Goal: Task Accomplishment & Management: Use online tool/utility

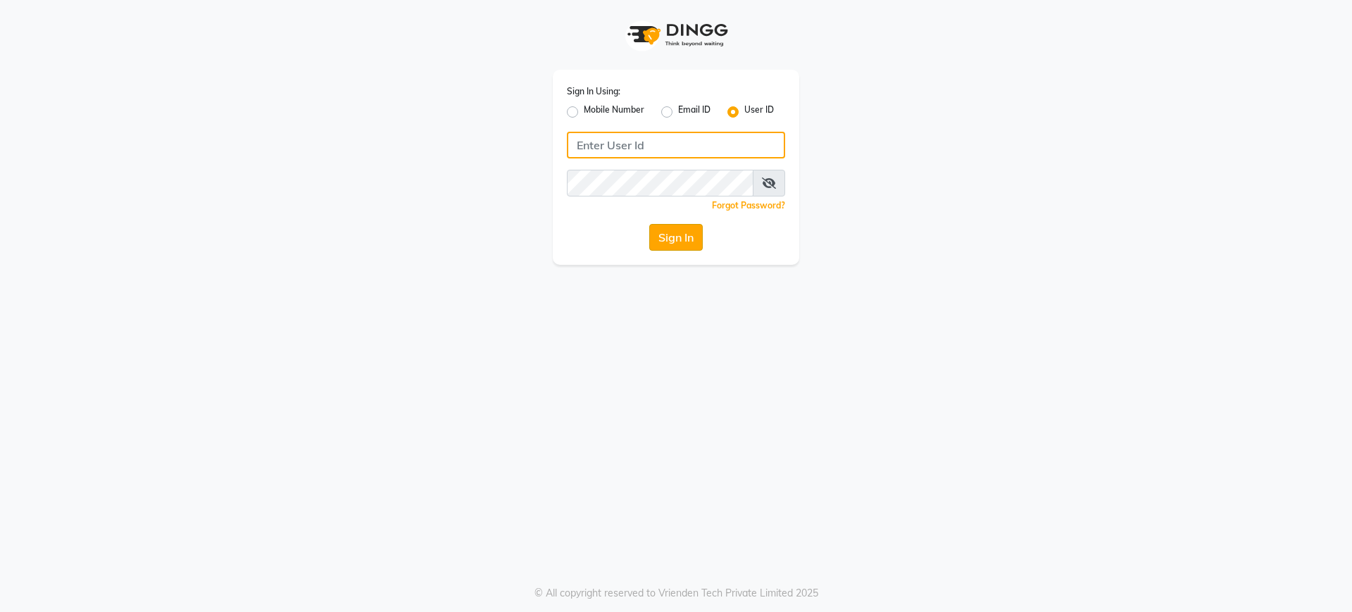
type input "nazia"
click at [672, 237] on button "Sign In" at bounding box center [676, 237] width 54 height 27
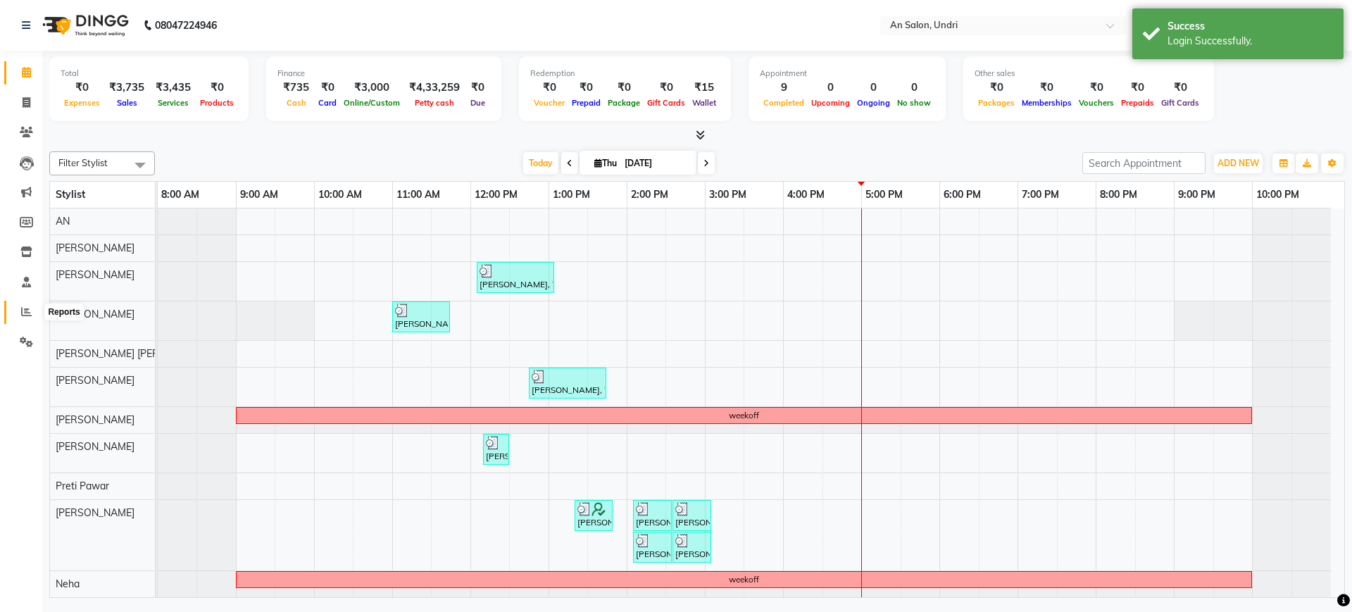
click at [23, 315] on icon at bounding box center [26, 311] width 11 height 11
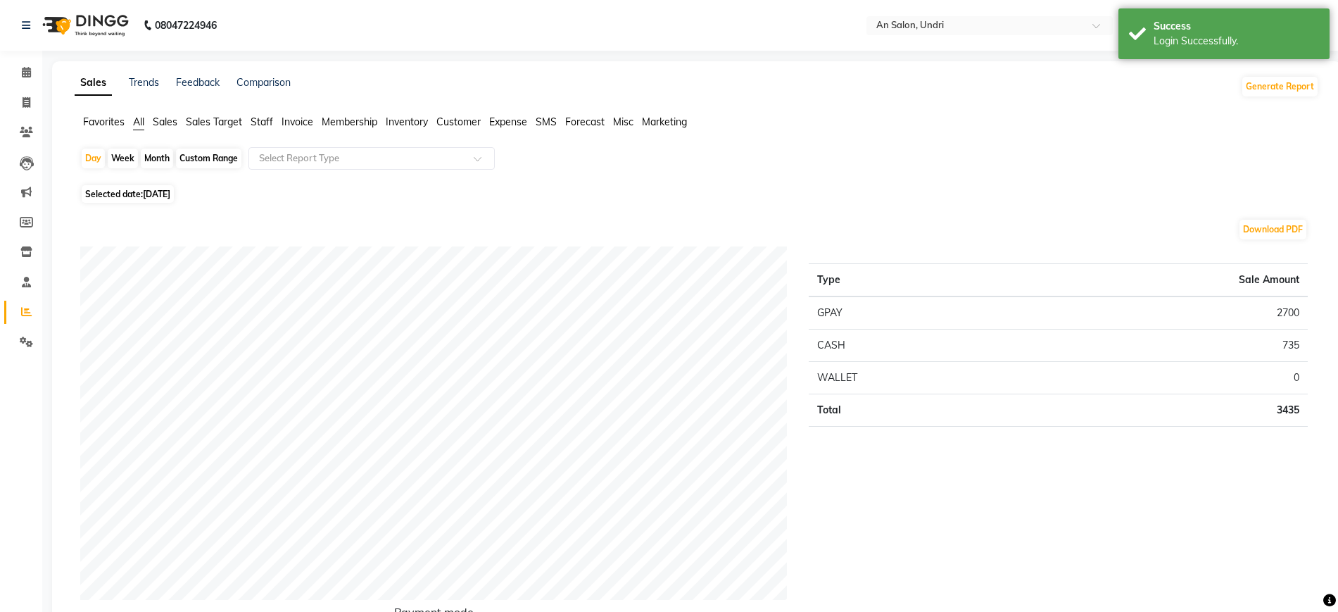
click at [166, 159] on div "Month" at bounding box center [157, 159] width 32 height 20
select select "9"
select select "2025"
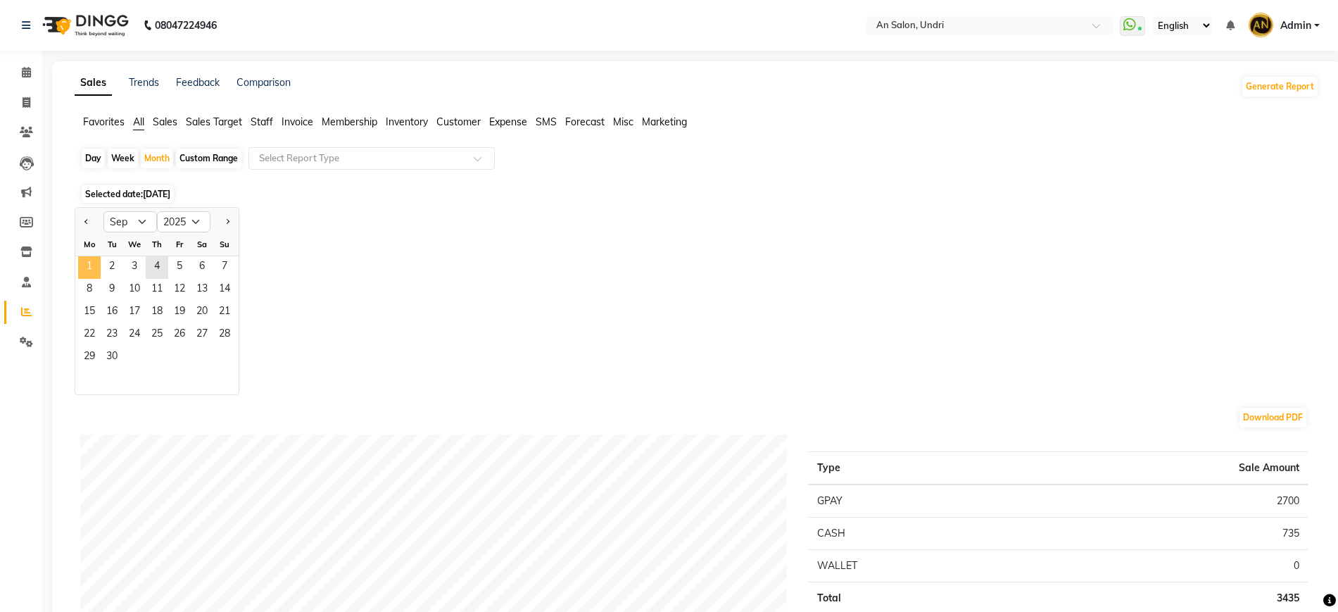
click at [89, 270] on span "1" at bounding box center [89, 267] width 23 height 23
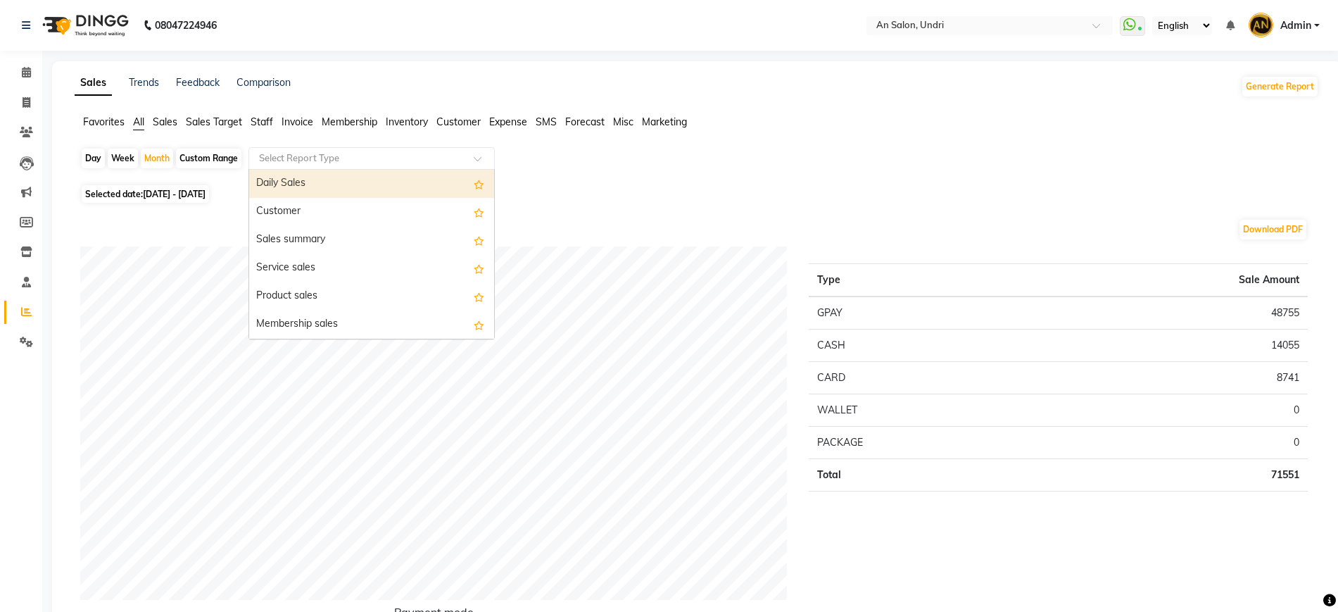
click at [313, 154] on input "text" at bounding box center [357, 158] width 203 height 14
click at [325, 182] on div "Daily Sales" at bounding box center [371, 184] width 245 height 28
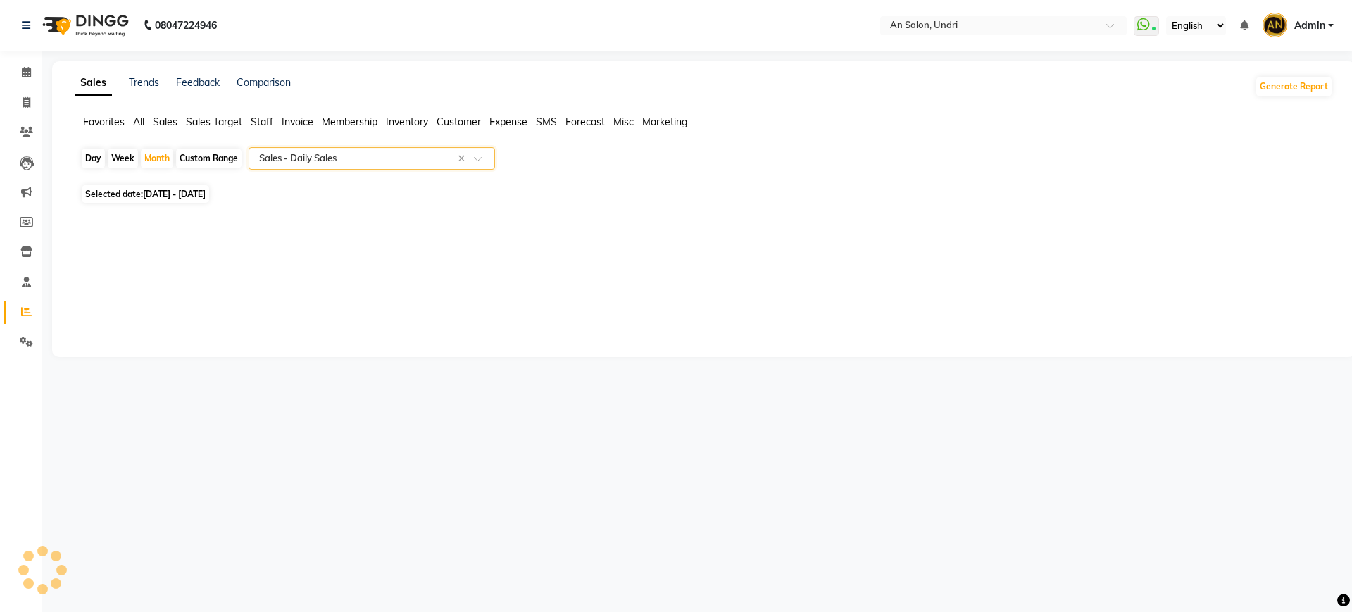
select select "full_report"
select select "csv"
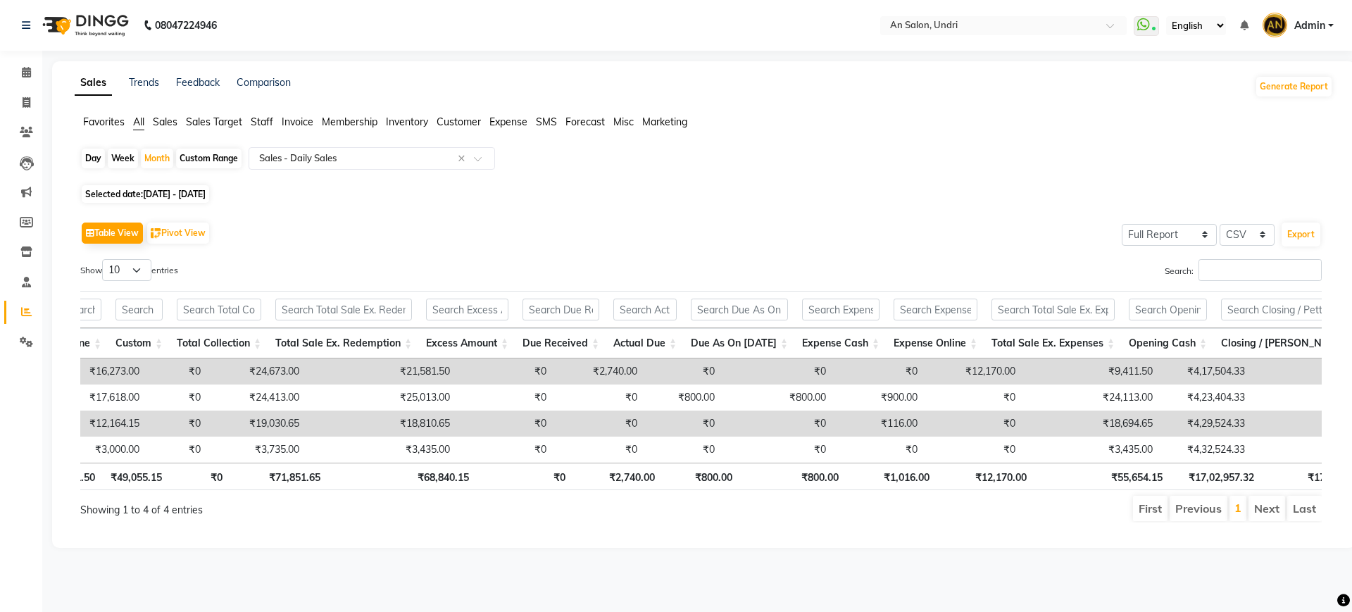
click at [804, 477] on th "₹12,170.00" at bounding box center [984, 476] width 97 height 27
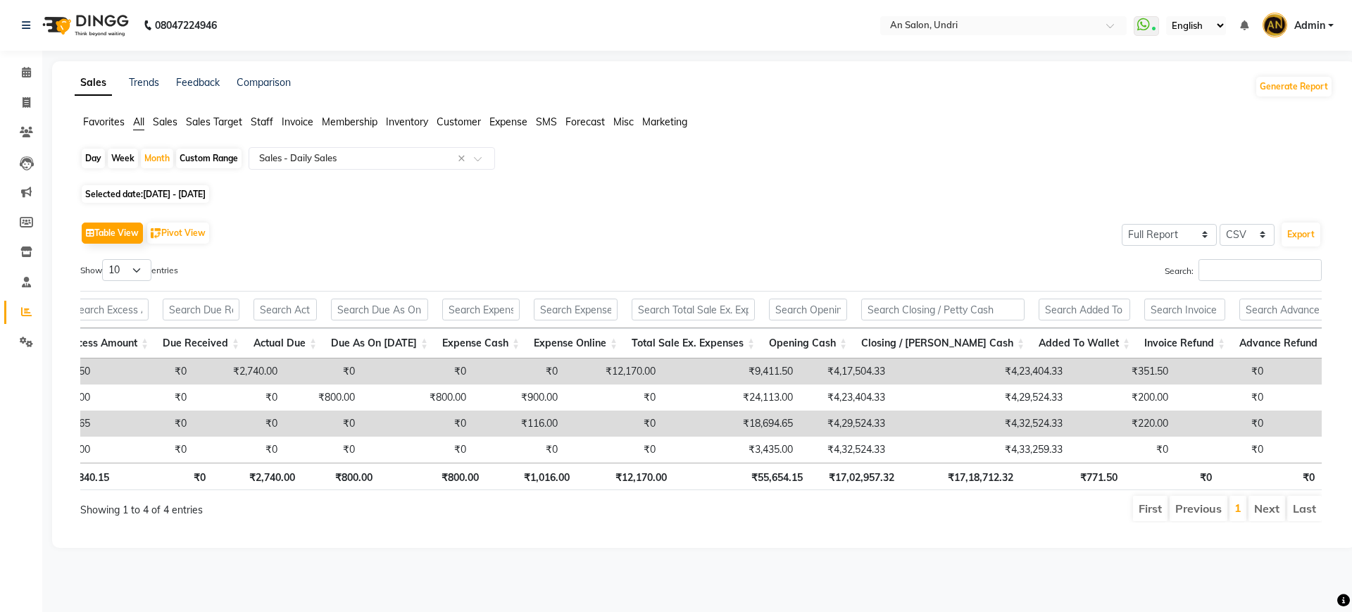
click at [804, 24] on span "Admin" at bounding box center [1309, 25] width 31 height 15
click at [804, 99] on link "Sign out" at bounding box center [1261, 101] width 129 height 22
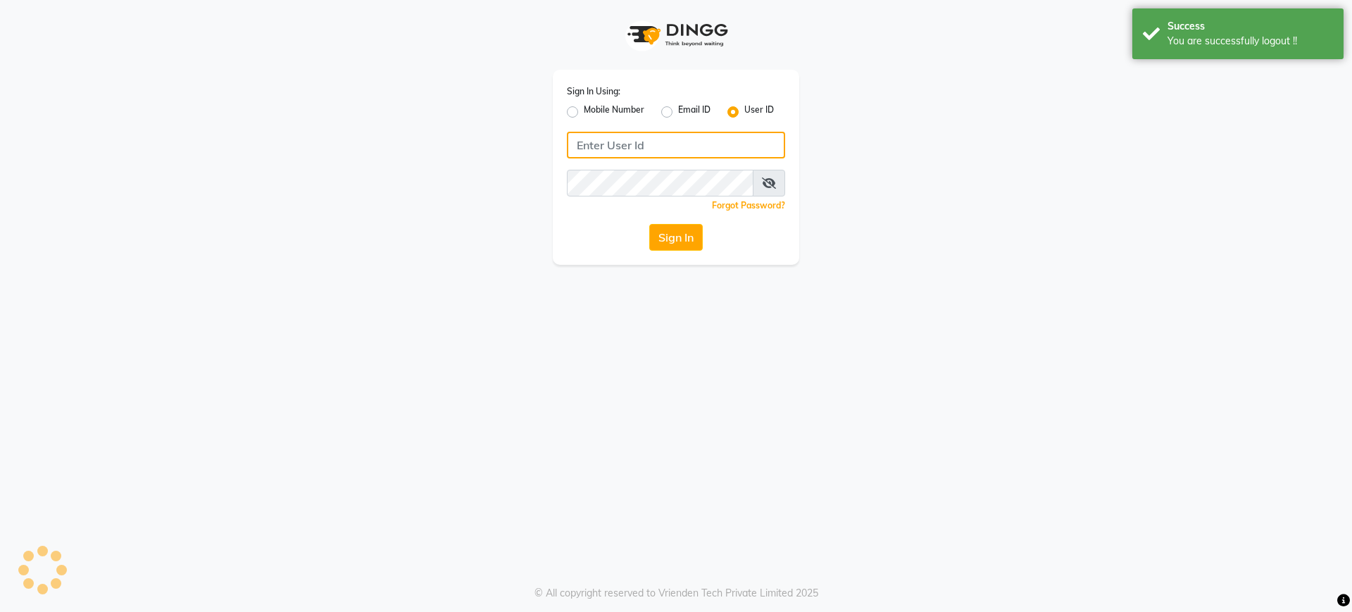
type input "nazia"
